Goal: Information Seeking & Learning: Learn about a topic

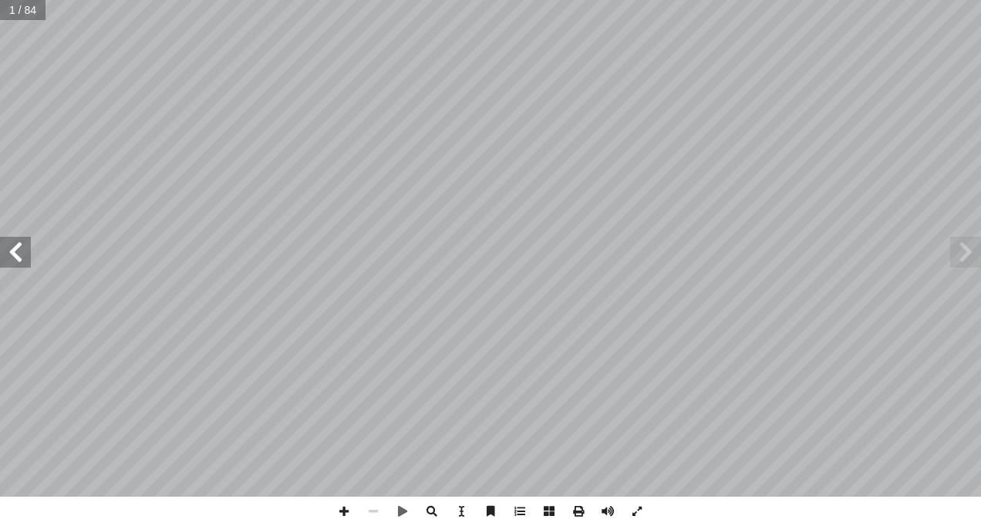
click at [17, 251] on span at bounding box center [15, 252] width 31 height 31
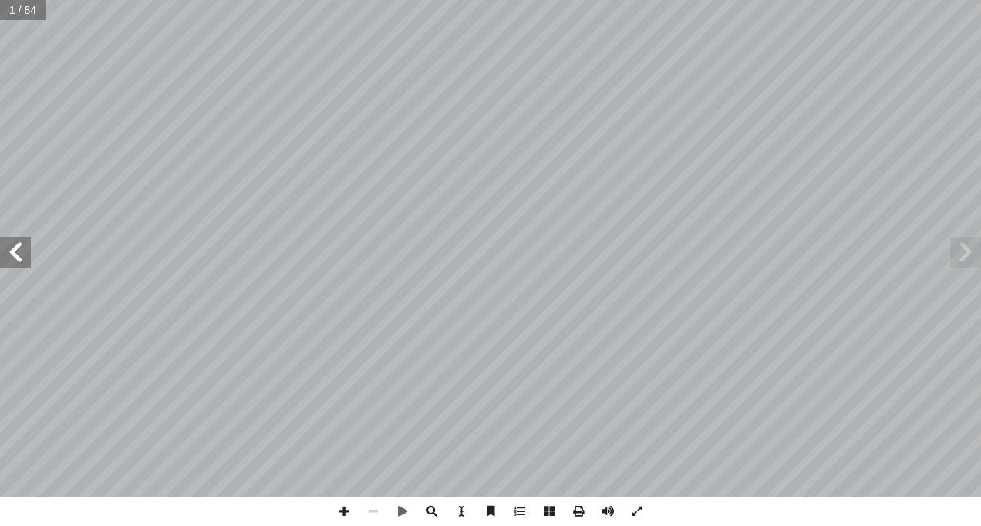
click at [17, 251] on span at bounding box center [15, 252] width 31 height 31
click at [17, 250] on span at bounding box center [15, 252] width 31 height 31
click at [17, 248] on span at bounding box center [15, 252] width 31 height 31
click at [17, 247] on span at bounding box center [15, 252] width 31 height 31
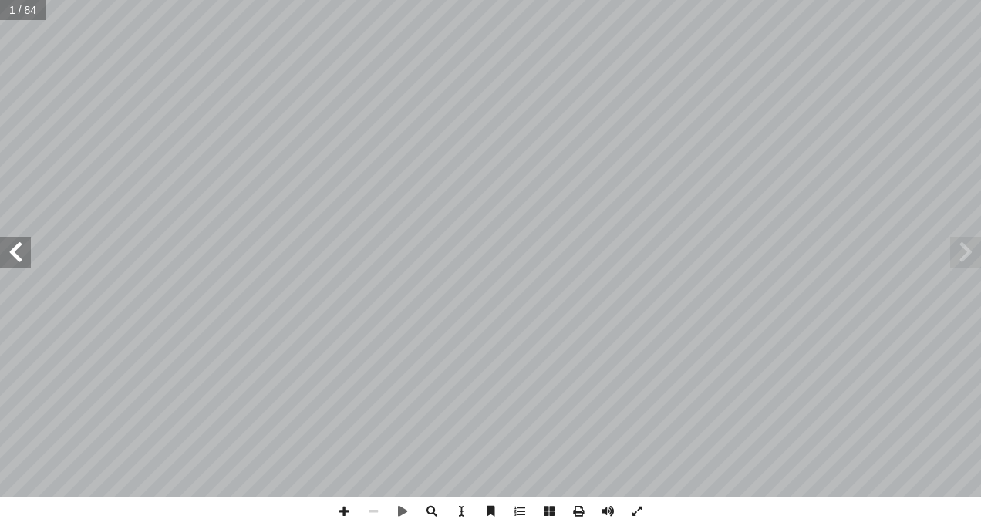
click at [17, 247] on span at bounding box center [15, 252] width 31 height 31
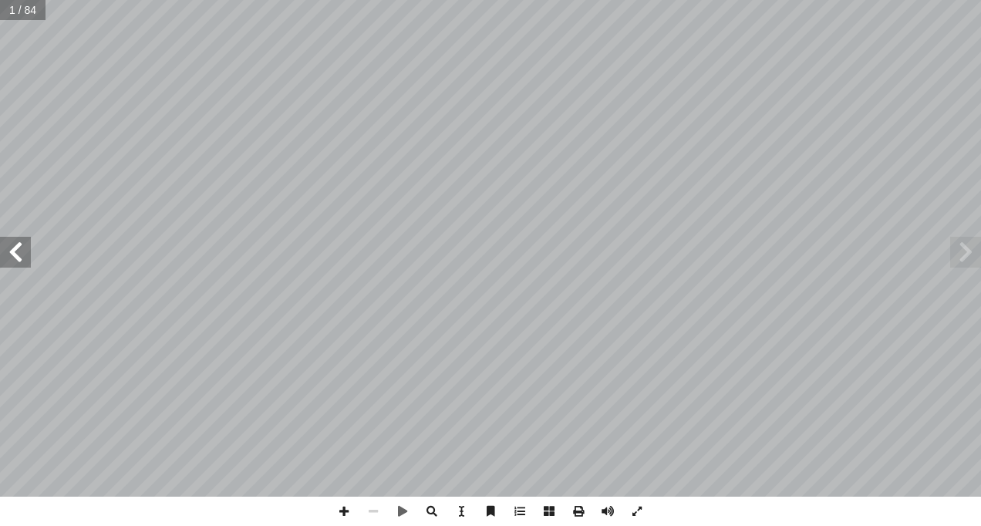
click at [17, 247] on span at bounding box center [15, 252] width 31 height 31
click at [28, 254] on span at bounding box center [15, 252] width 31 height 31
click at [26, 254] on span at bounding box center [15, 252] width 31 height 31
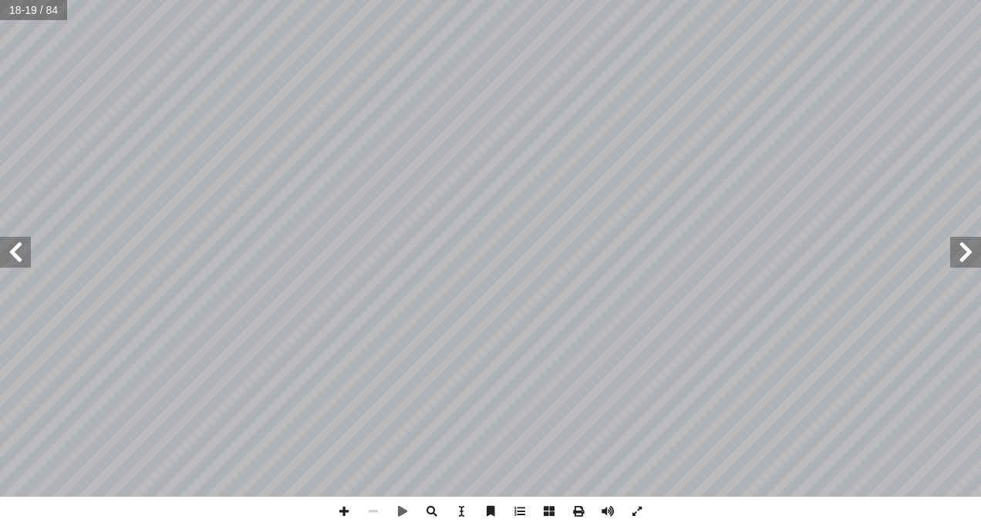
click at [26, 254] on span at bounding box center [15, 252] width 31 height 31
click at [25, 250] on span at bounding box center [15, 252] width 31 height 31
click at [969, 243] on span at bounding box center [965, 252] width 31 height 31
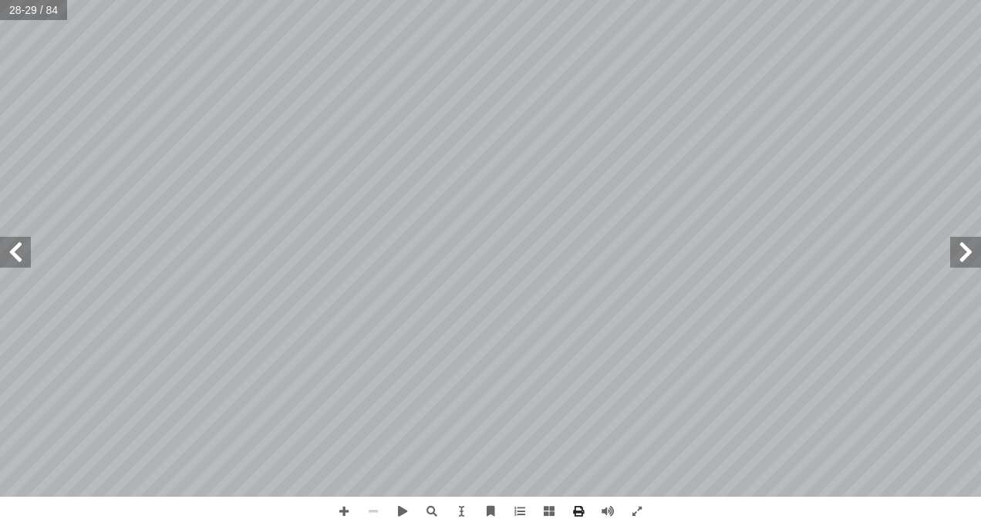
click at [954, 253] on span at bounding box center [965, 252] width 31 height 31
click at [346, 504] on span at bounding box center [343, 511] width 29 height 29
click at [22, 254] on span at bounding box center [15, 252] width 31 height 31
click at [18, 261] on span at bounding box center [15, 252] width 31 height 31
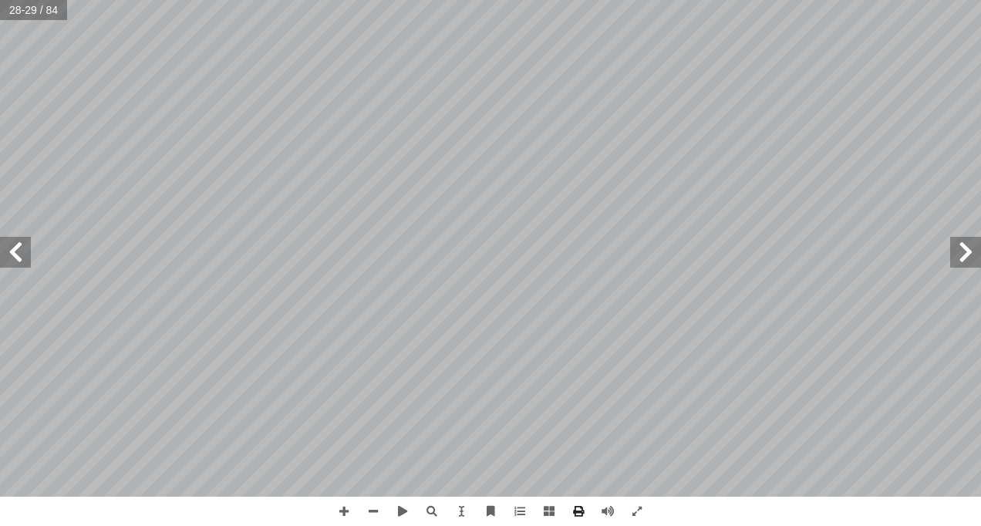
click at [2, 241] on span at bounding box center [15, 252] width 31 height 31
click at [962, 251] on span at bounding box center [965, 252] width 31 height 31
click at [22, 248] on span at bounding box center [15, 252] width 31 height 31
click at [371, 505] on span at bounding box center [373, 511] width 29 height 29
